Goal: Transaction & Acquisition: Register for event/course

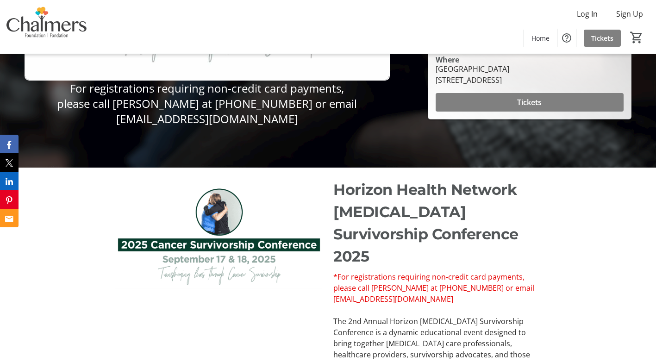
scroll to position [202, 0]
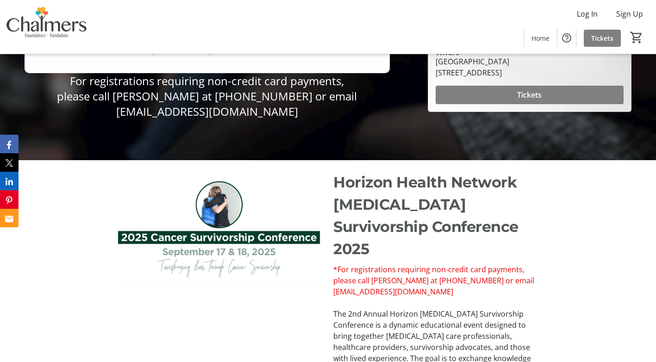
click at [556, 212] on div "Horizon Health Network Cancer Survivorship Conference 2025 *For registrations r…" at bounding box center [328, 334] width 656 height 348
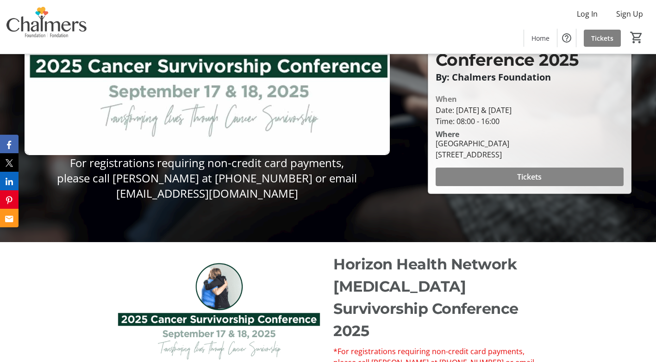
scroll to position [109, 0]
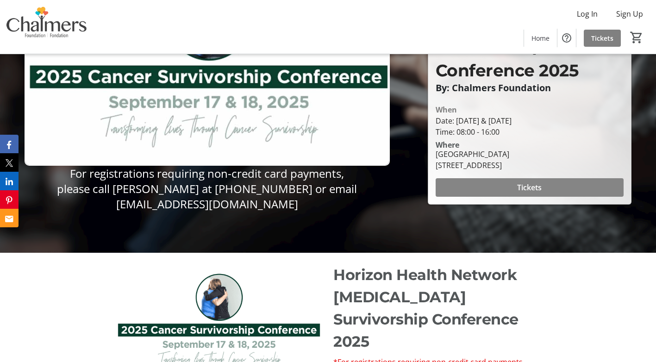
click at [517, 182] on span "Tickets" at bounding box center [529, 187] width 25 height 11
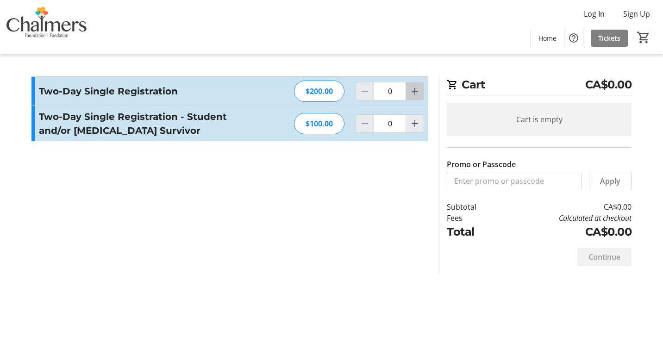
click at [420, 96] on span "Increment by one" at bounding box center [415, 91] width 18 height 18
type input "1"
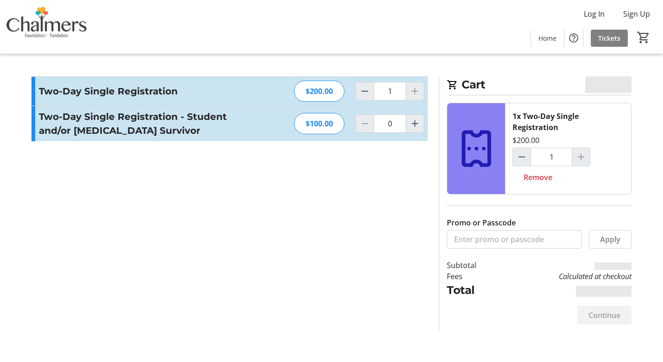
click at [418, 92] on div at bounding box center [414, 91] width 19 height 19
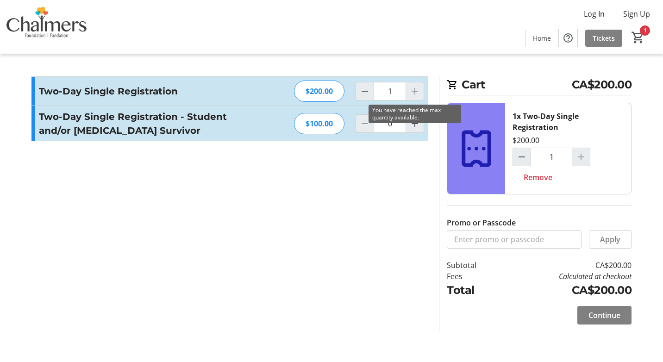
click at [417, 92] on div at bounding box center [414, 91] width 19 height 19
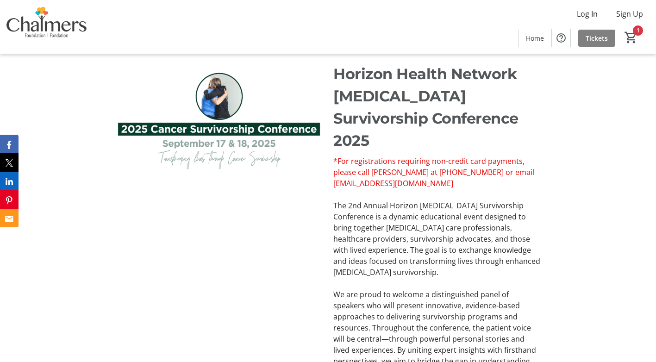
scroll to position [324, 0]
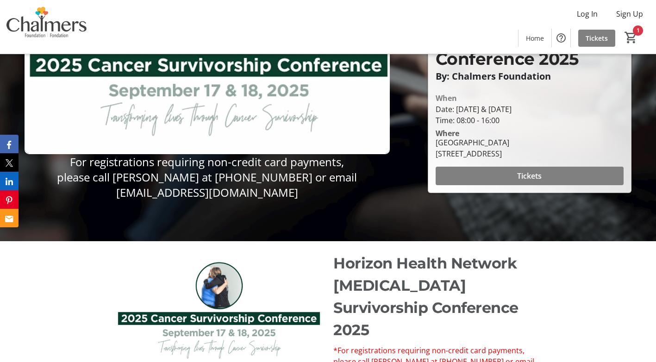
scroll to position [139, 0]
